Goal: Entertainment & Leisure: Consume media (video, audio)

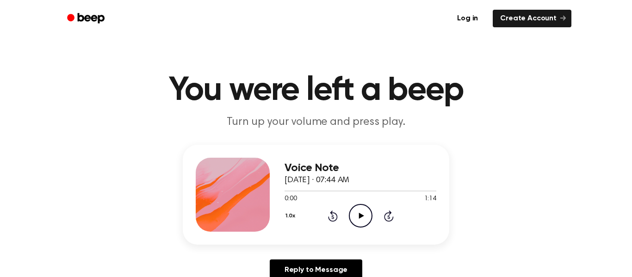
click at [364, 222] on icon "Play Audio" at bounding box center [361, 216] width 24 height 24
click at [355, 215] on icon "Play Audio" at bounding box center [361, 216] width 24 height 24
click at [367, 213] on icon "Play Audio" at bounding box center [361, 216] width 24 height 24
